Goal: Task Accomplishment & Management: Complete application form

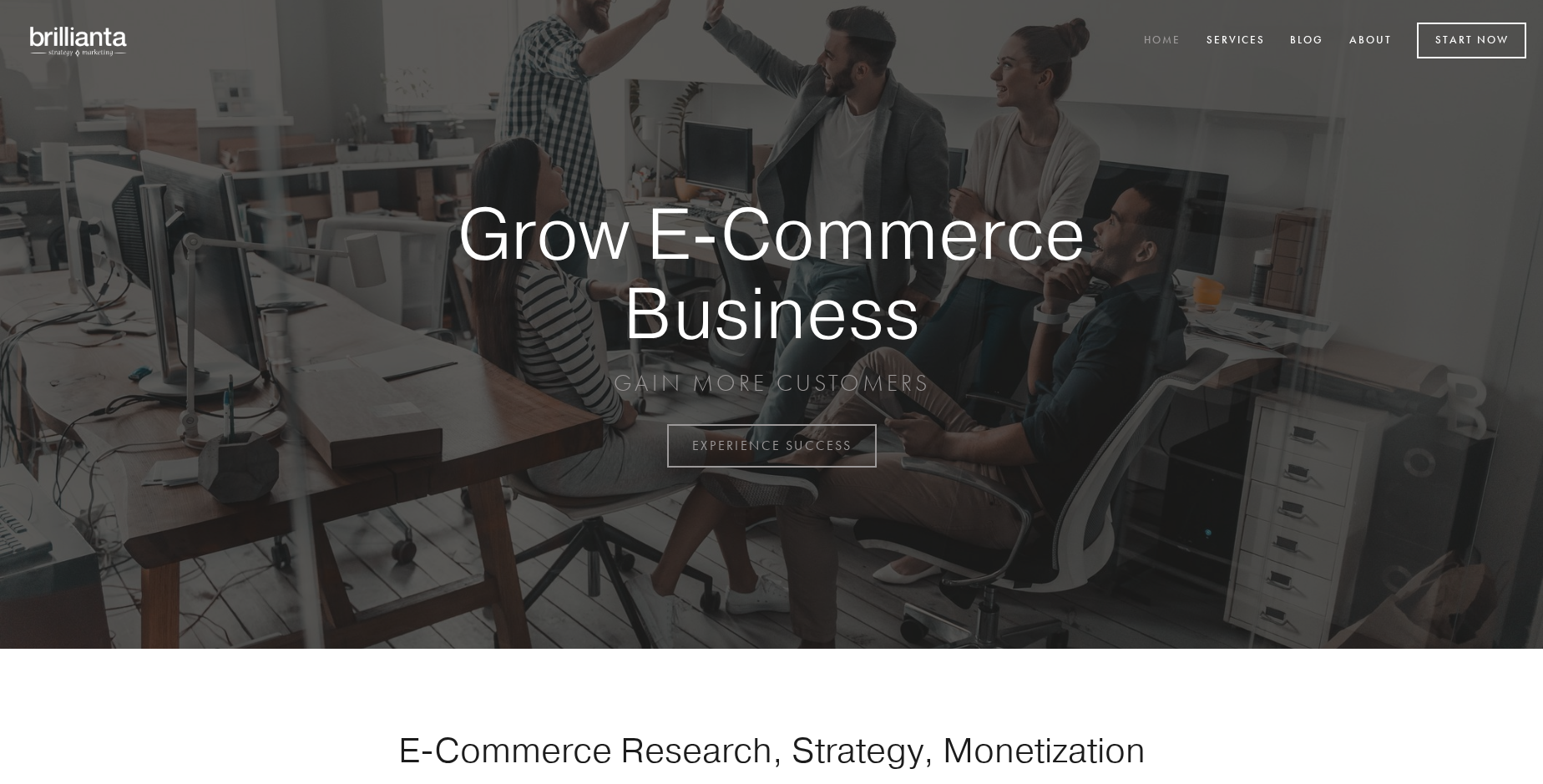
scroll to position [4375, 0]
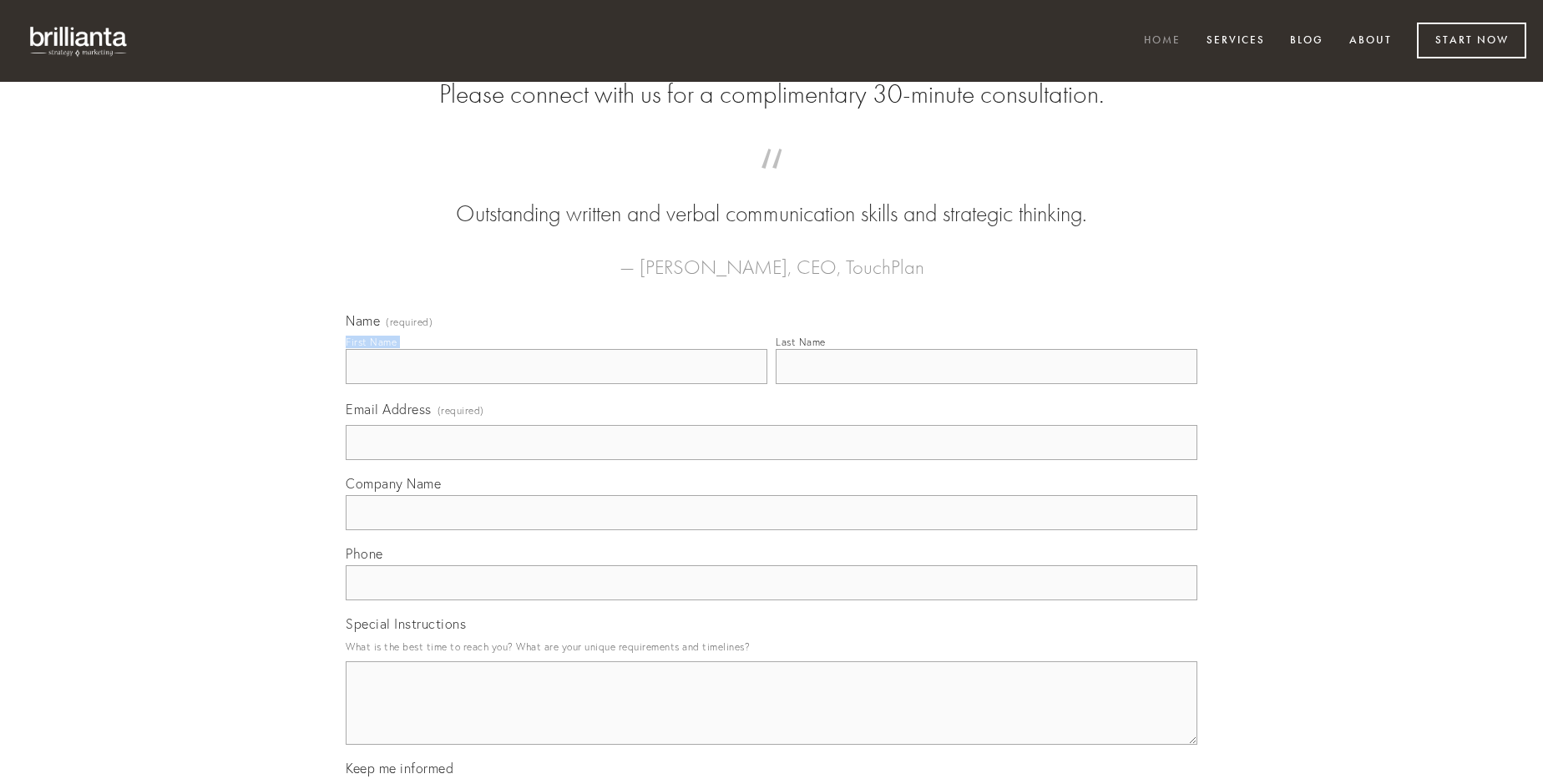
type input "[PERSON_NAME]"
click at [986, 384] on input "Last Name" at bounding box center [986, 366] width 421 height 35
type input "[PERSON_NAME]"
click at [772, 460] on input "Email Address (required)" at bounding box center [772, 442] width 851 height 35
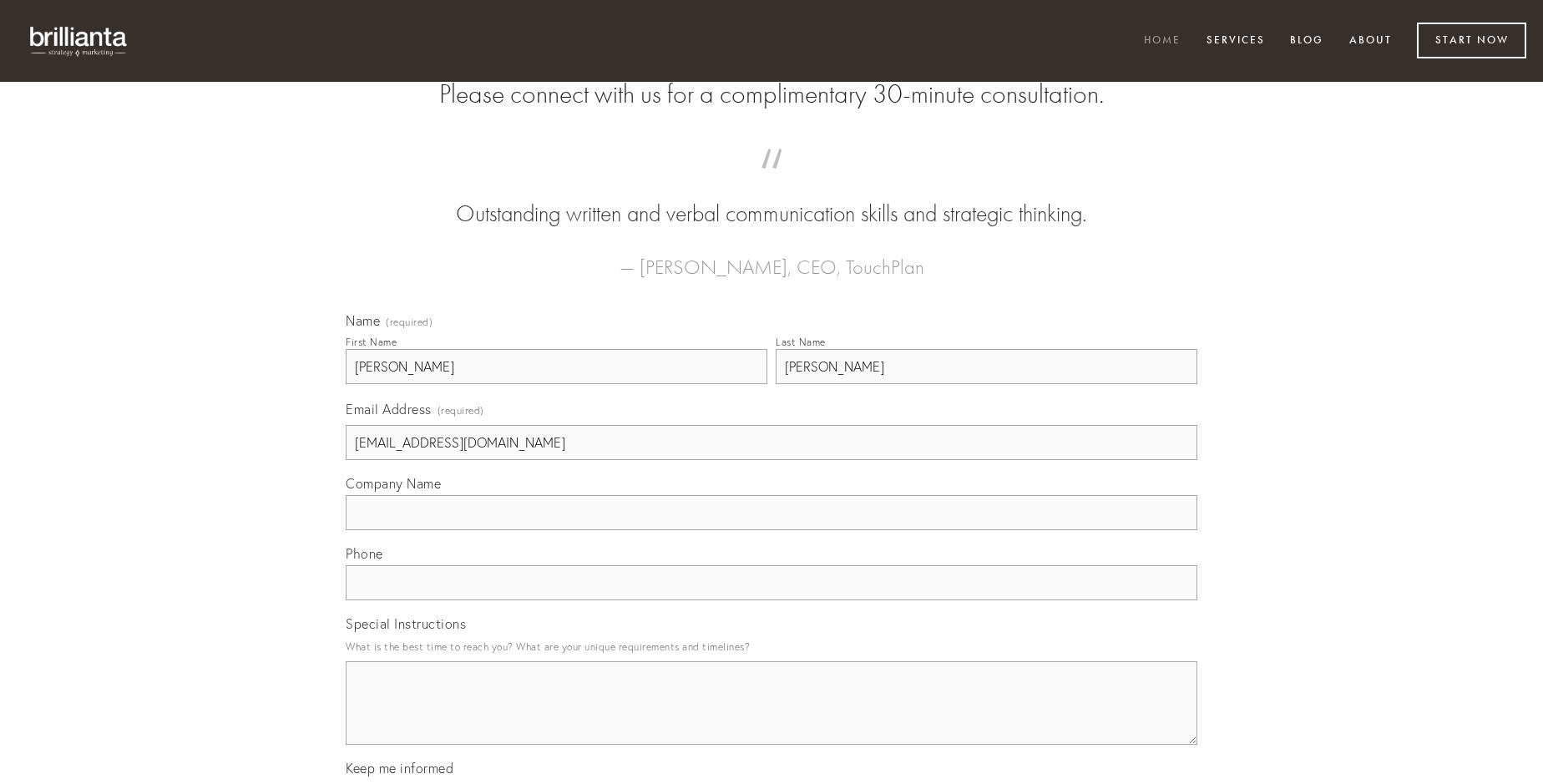
type input "[EMAIL_ADDRESS][DOMAIN_NAME]"
click at [772, 530] on input "Company Name" at bounding box center [772, 512] width 851 height 35
type input "calcar"
click at [772, 600] on input "text" at bounding box center [772, 582] width 851 height 35
click at [772, 718] on textarea "Special Instructions" at bounding box center [772, 703] width 851 height 83
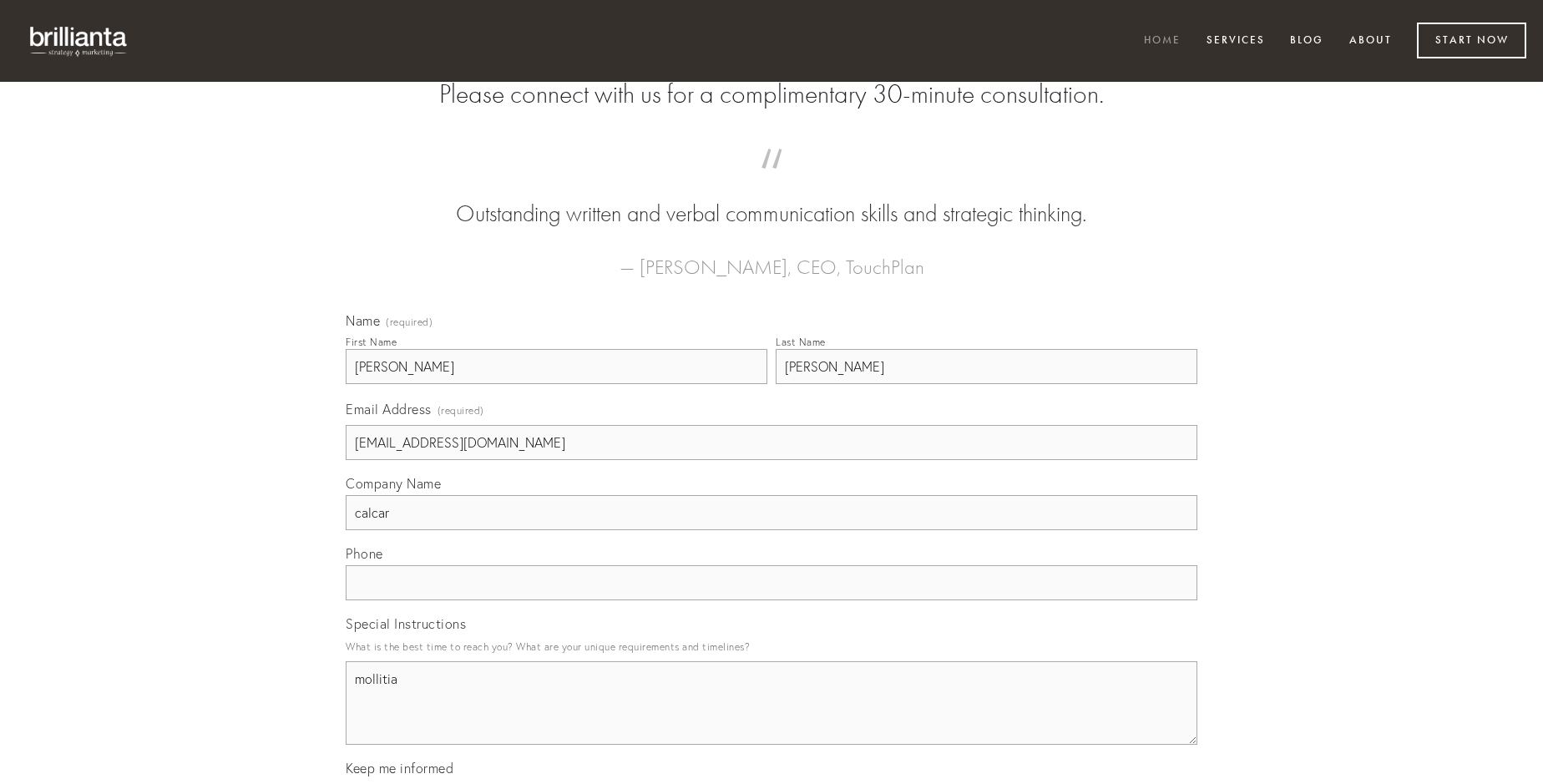
type textarea "mollitia"
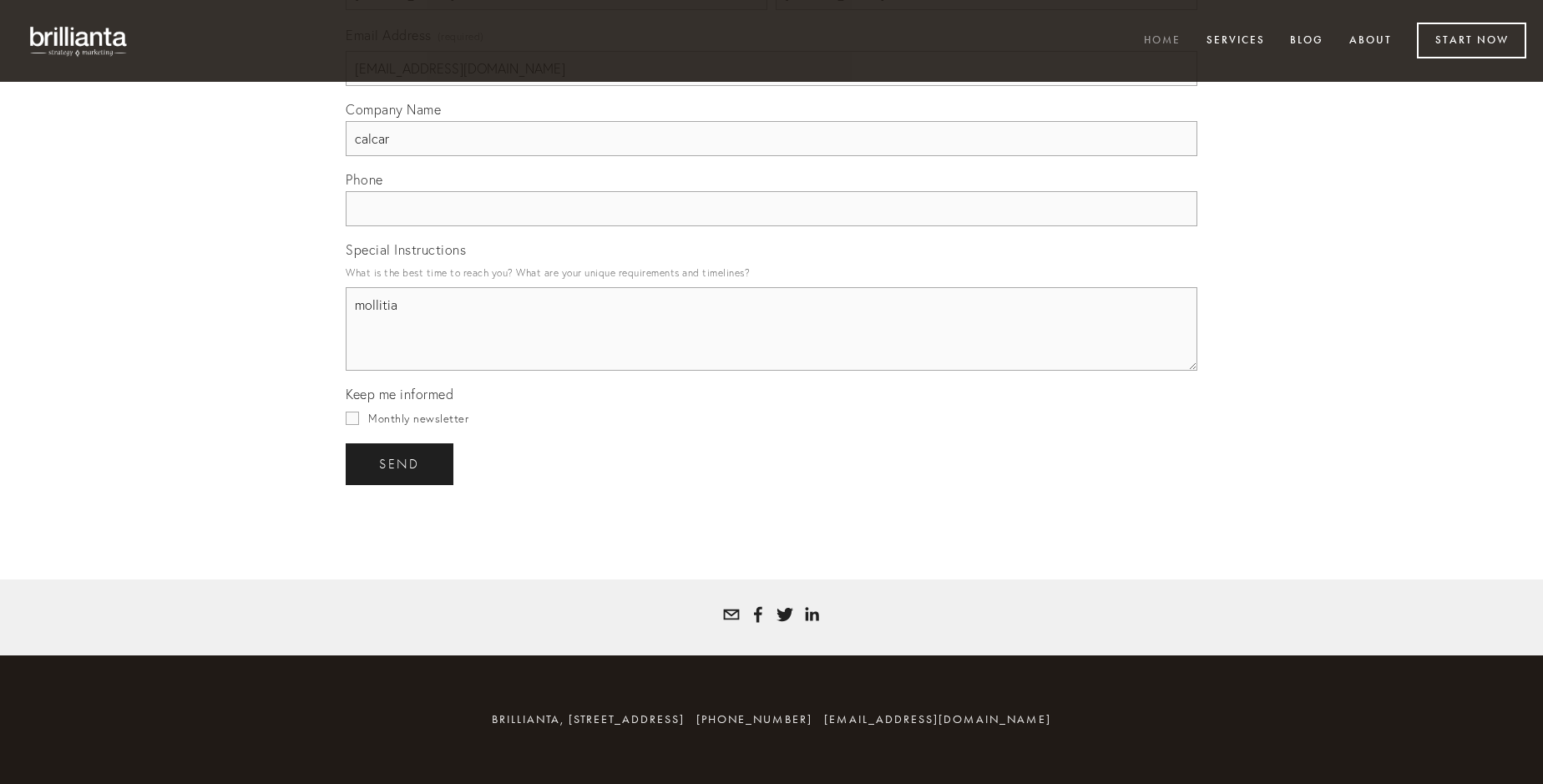
click at [401, 464] on span "send" at bounding box center [399, 464] width 41 height 15
